Goal: Task Accomplishment & Management: Use online tool/utility

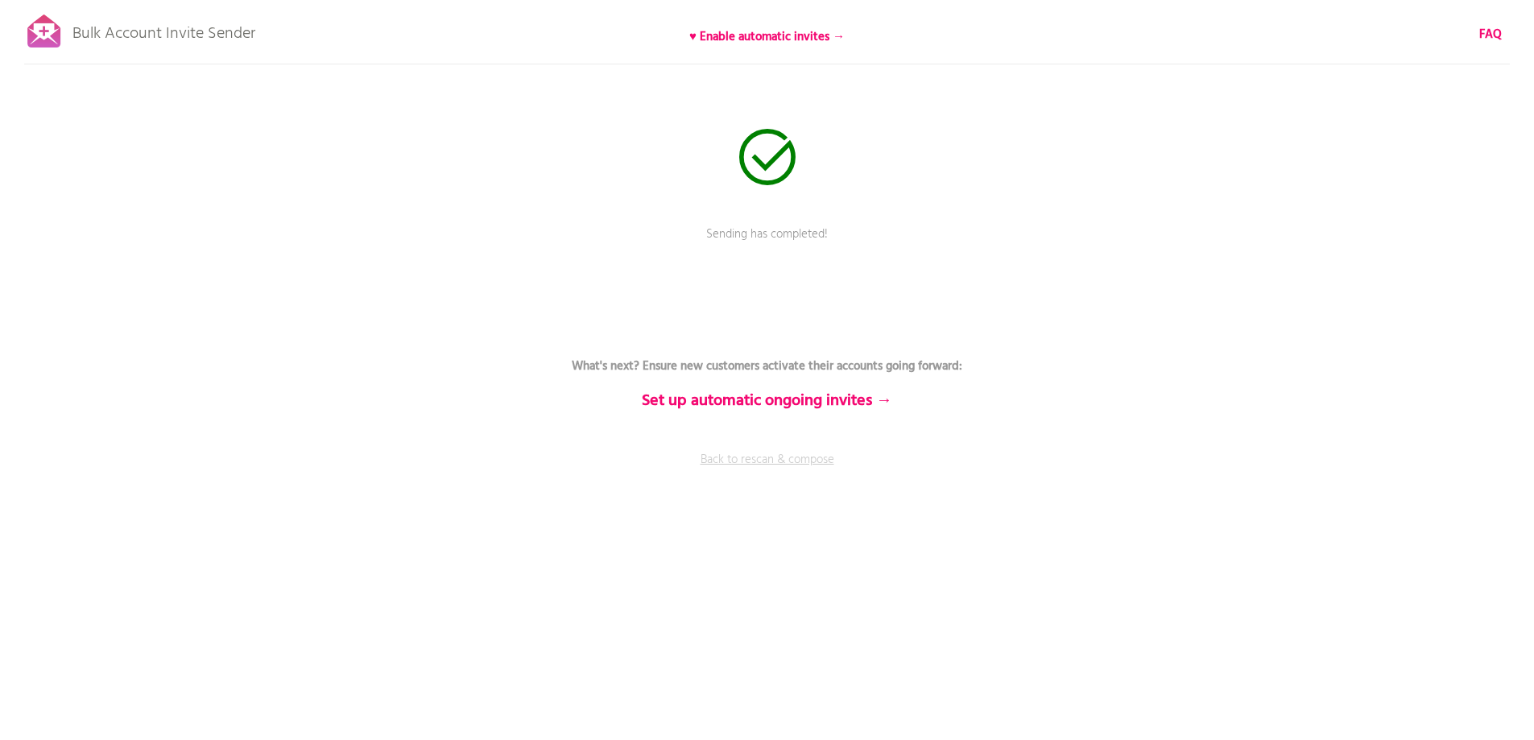
click at [753, 467] on link "Back to rescan & compose" at bounding box center [767, 471] width 483 height 40
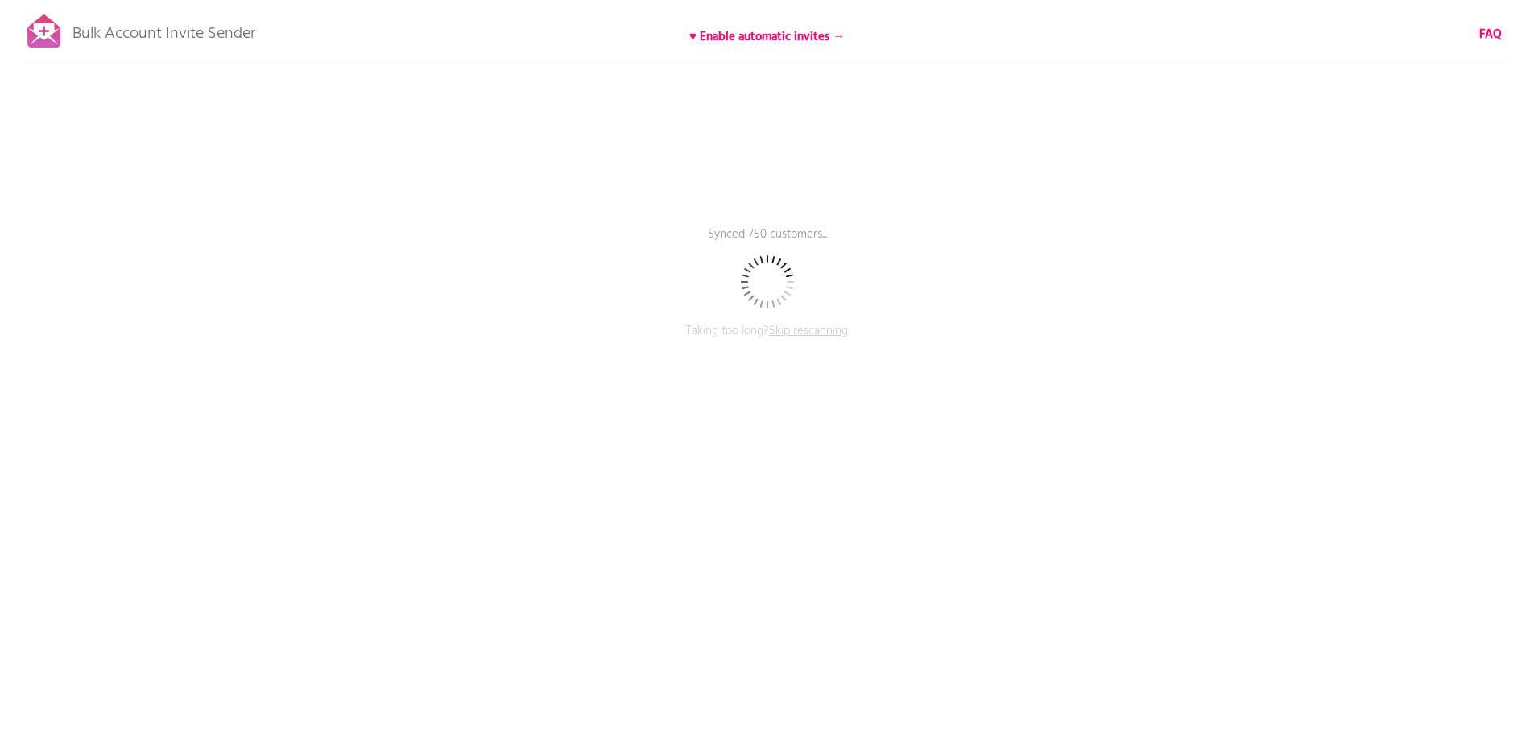
click at [804, 329] on span "Skip rescanning" at bounding box center [808, 330] width 79 height 19
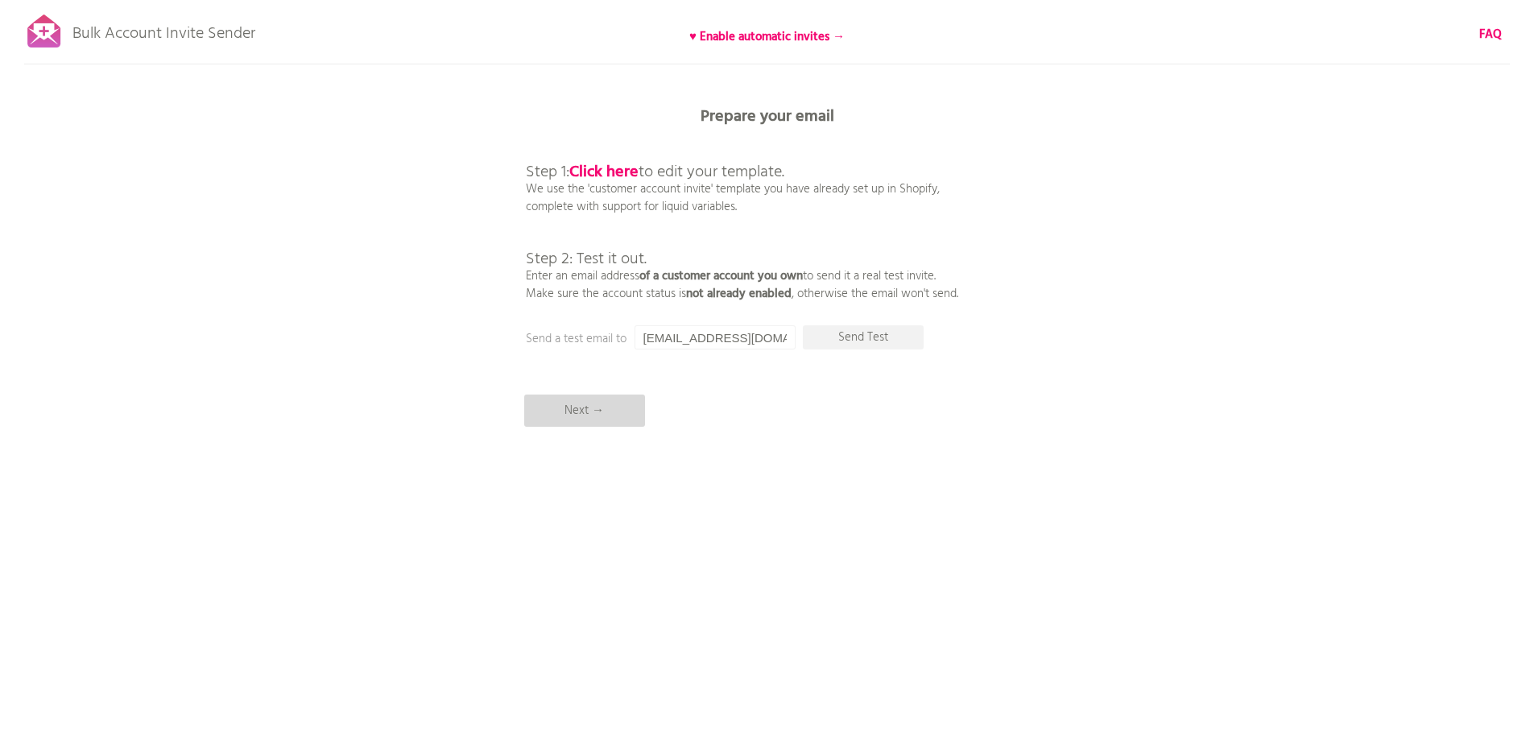
click at [608, 409] on p "Next →" at bounding box center [584, 411] width 121 height 32
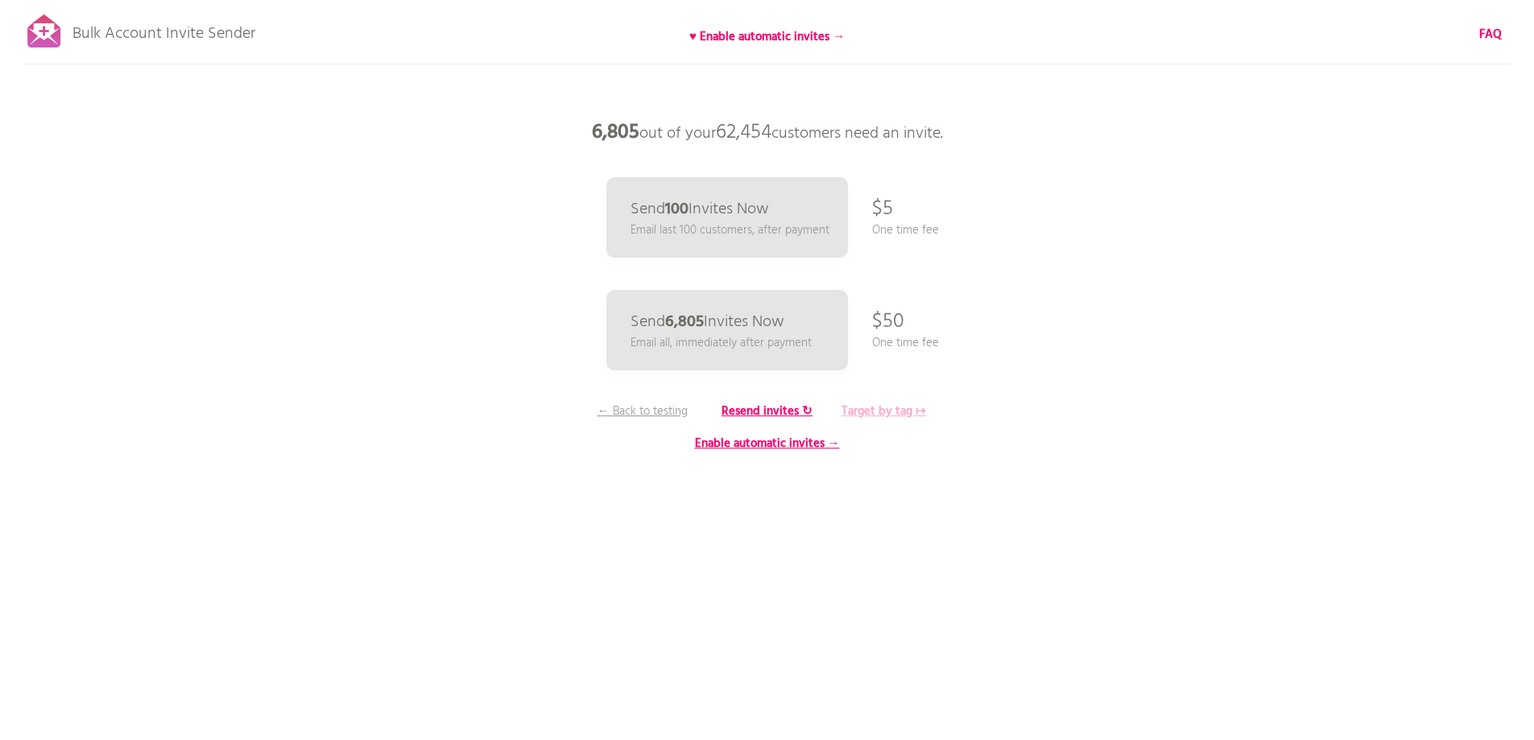
click at [864, 413] on b "Target by tag ↦" at bounding box center [884, 411] width 85 height 19
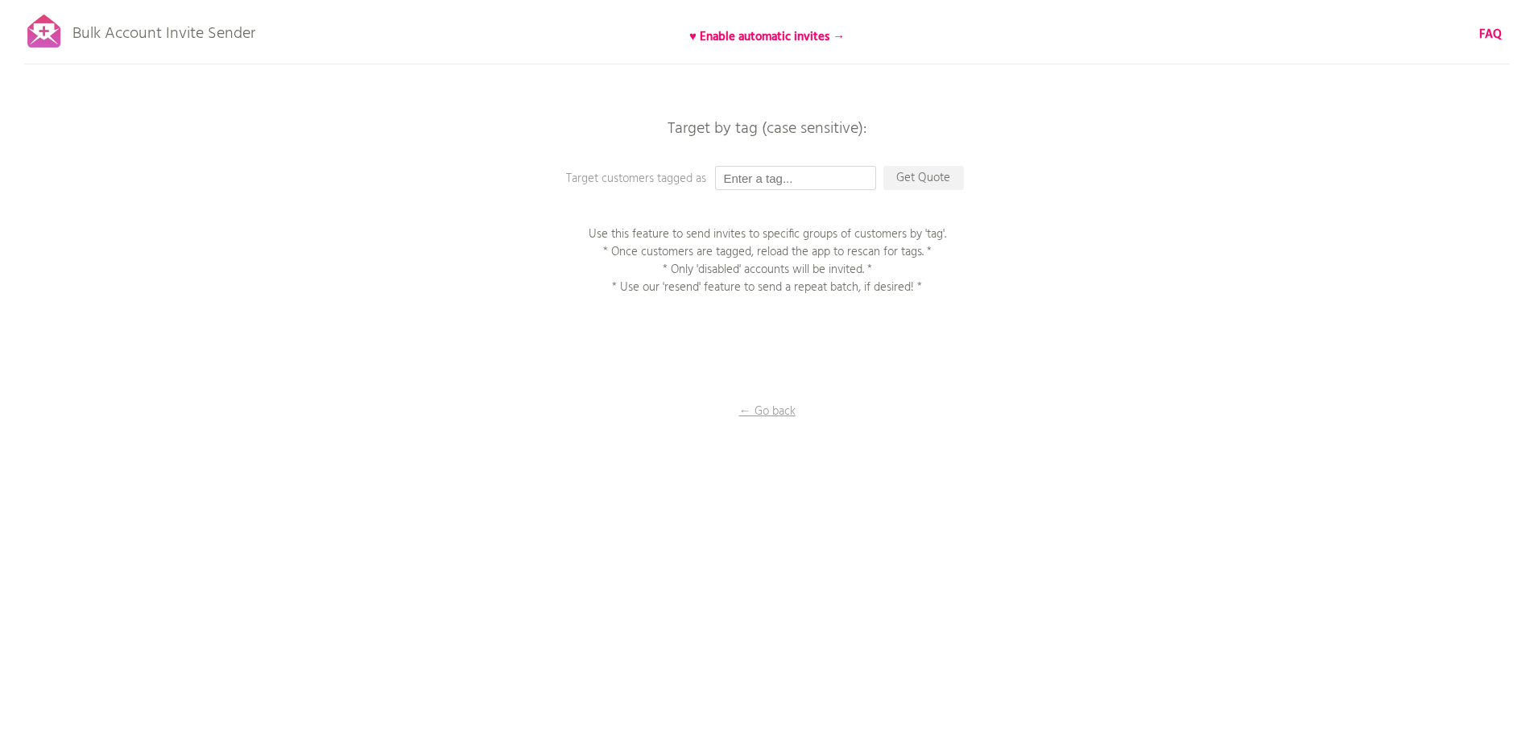
click at [755, 178] on input "text" at bounding box center [795, 178] width 161 height 24
type input "P1EE"
click at [930, 174] on p "Get Quote" at bounding box center [923, 178] width 81 height 24
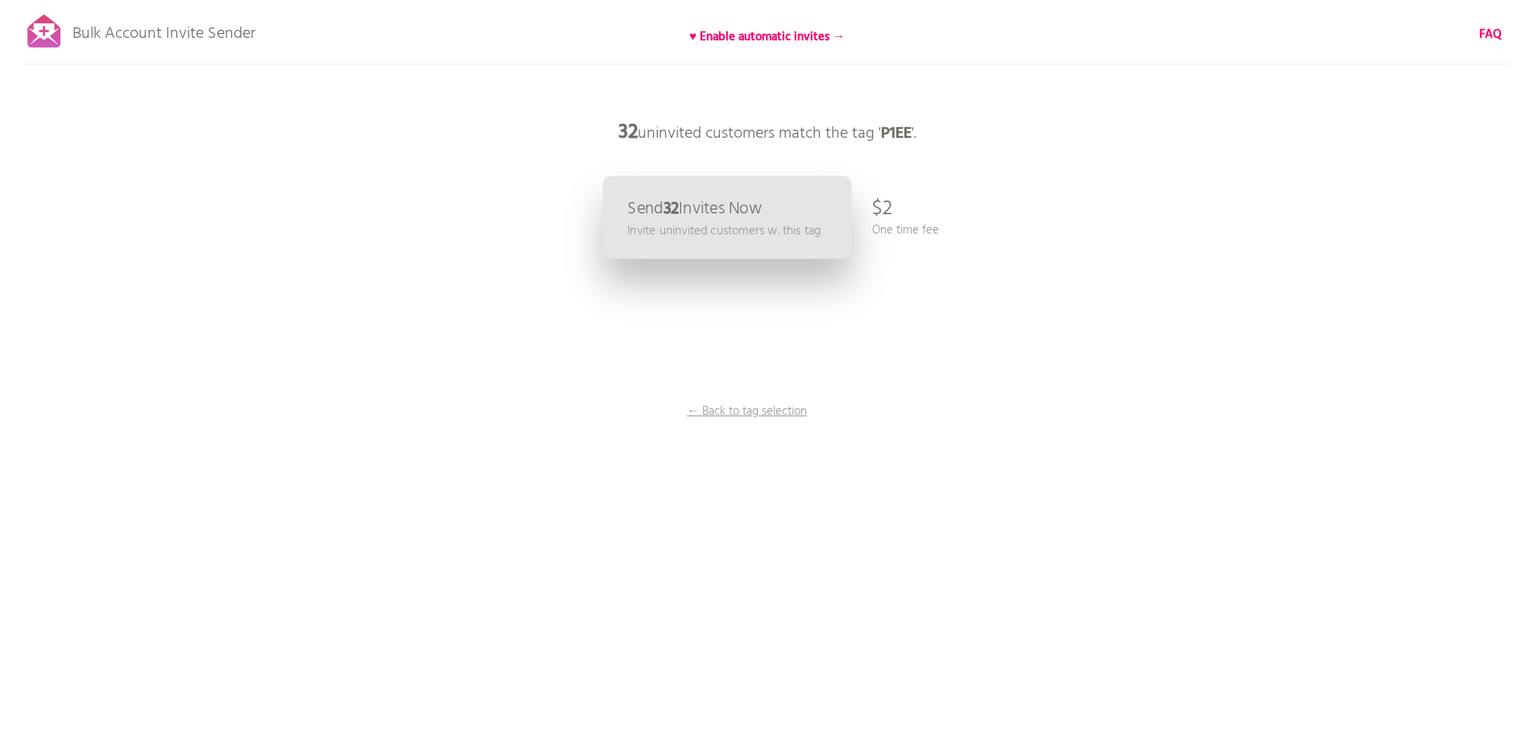
click at [679, 217] on b "32" at bounding box center [671, 209] width 16 height 27
